Goal: Find specific page/section: Find specific page/section

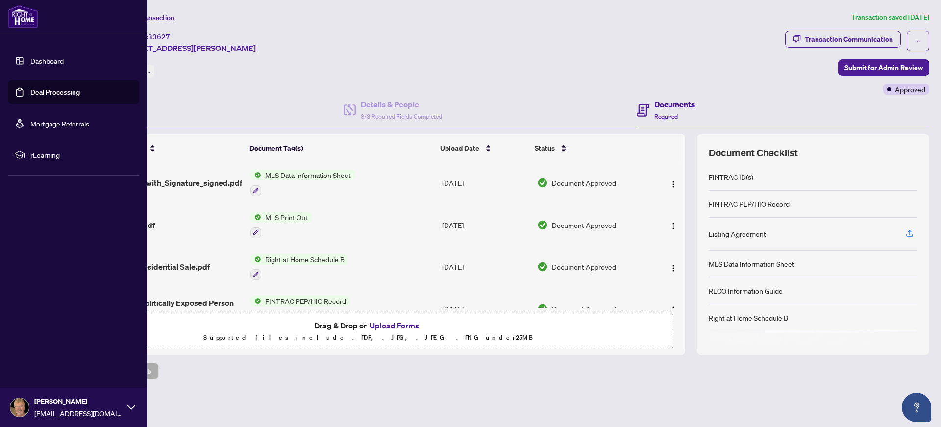
click at [50, 97] on link "Deal Processing" at bounding box center [55, 92] width 50 height 9
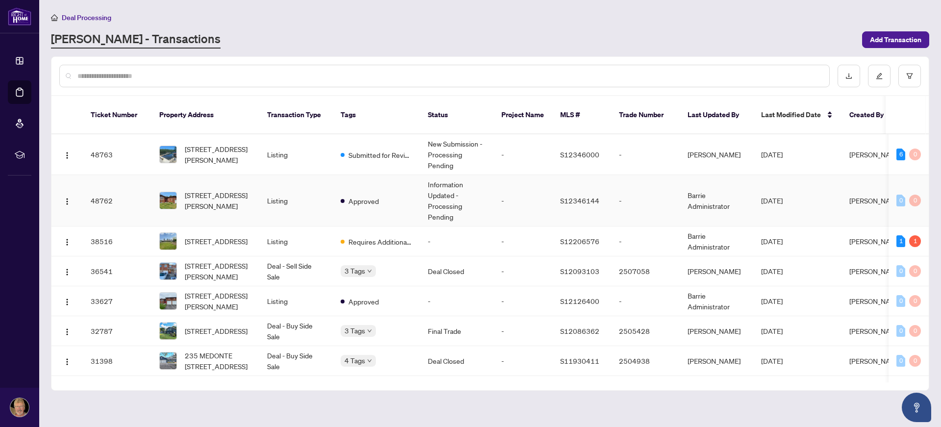
click at [530, 188] on td "-" at bounding box center [523, 200] width 59 height 51
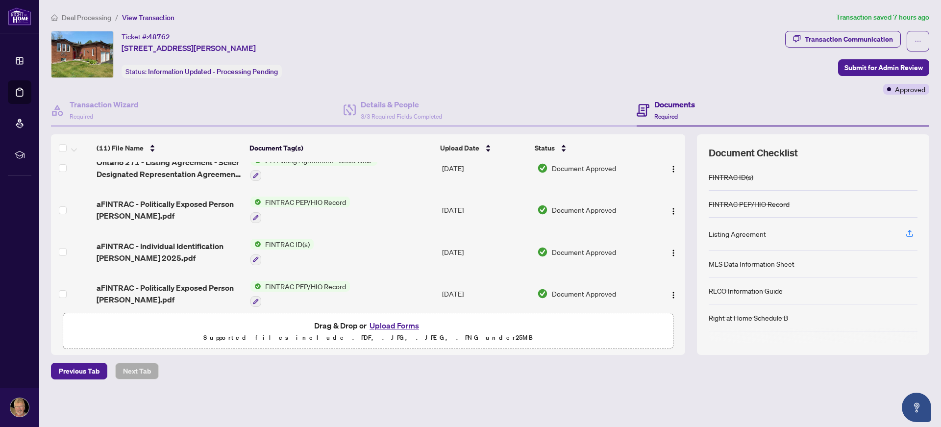
scroll to position [317, 0]
